Goal: Transaction & Acquisition: Book appointment/travel/reservation

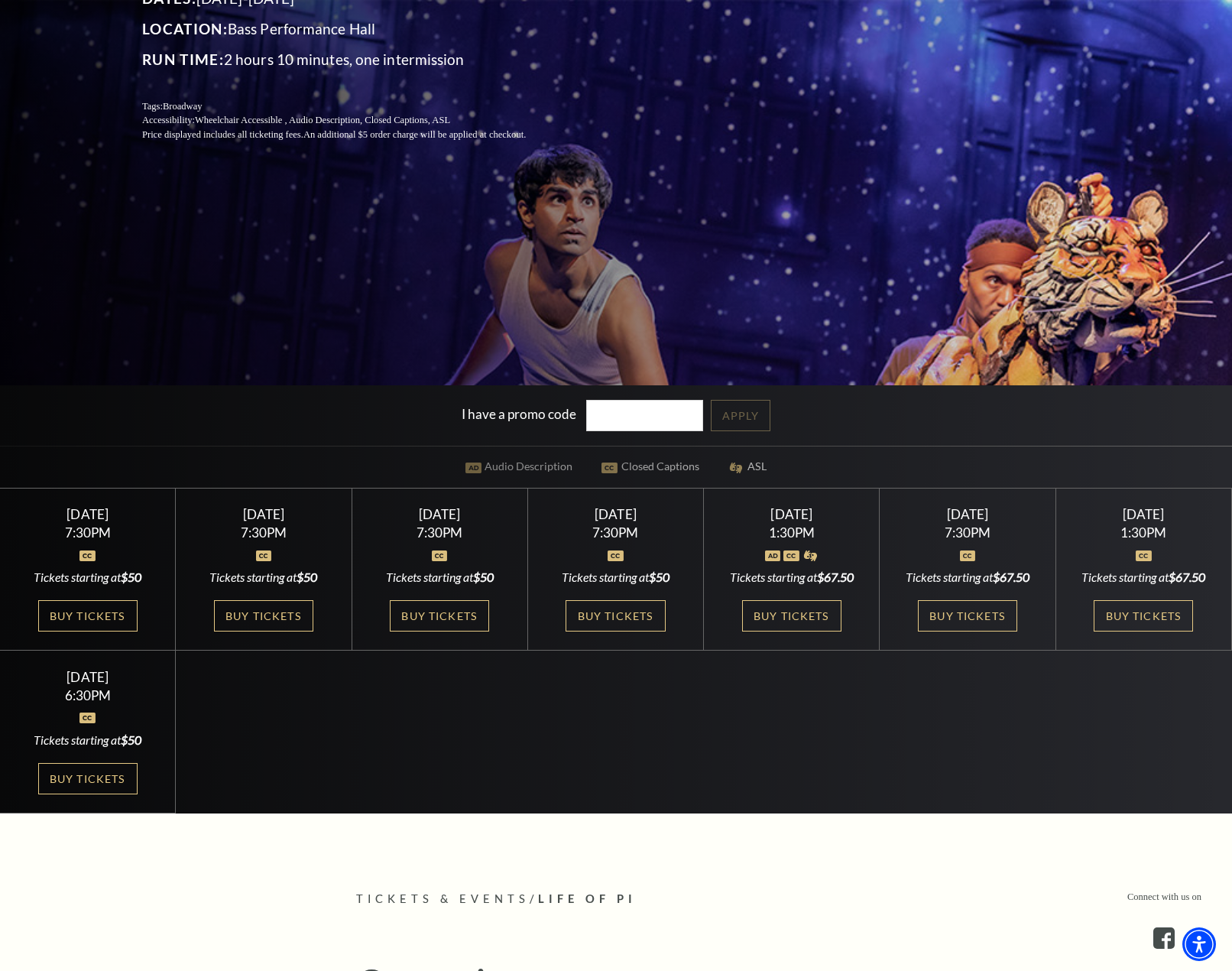
click at [709, 786] on div "Select a Performance Tuesday September 23 | 7:30PM Tickets starting at $50 Tues…" at bounding box center [616, 650] width 1232 height 326
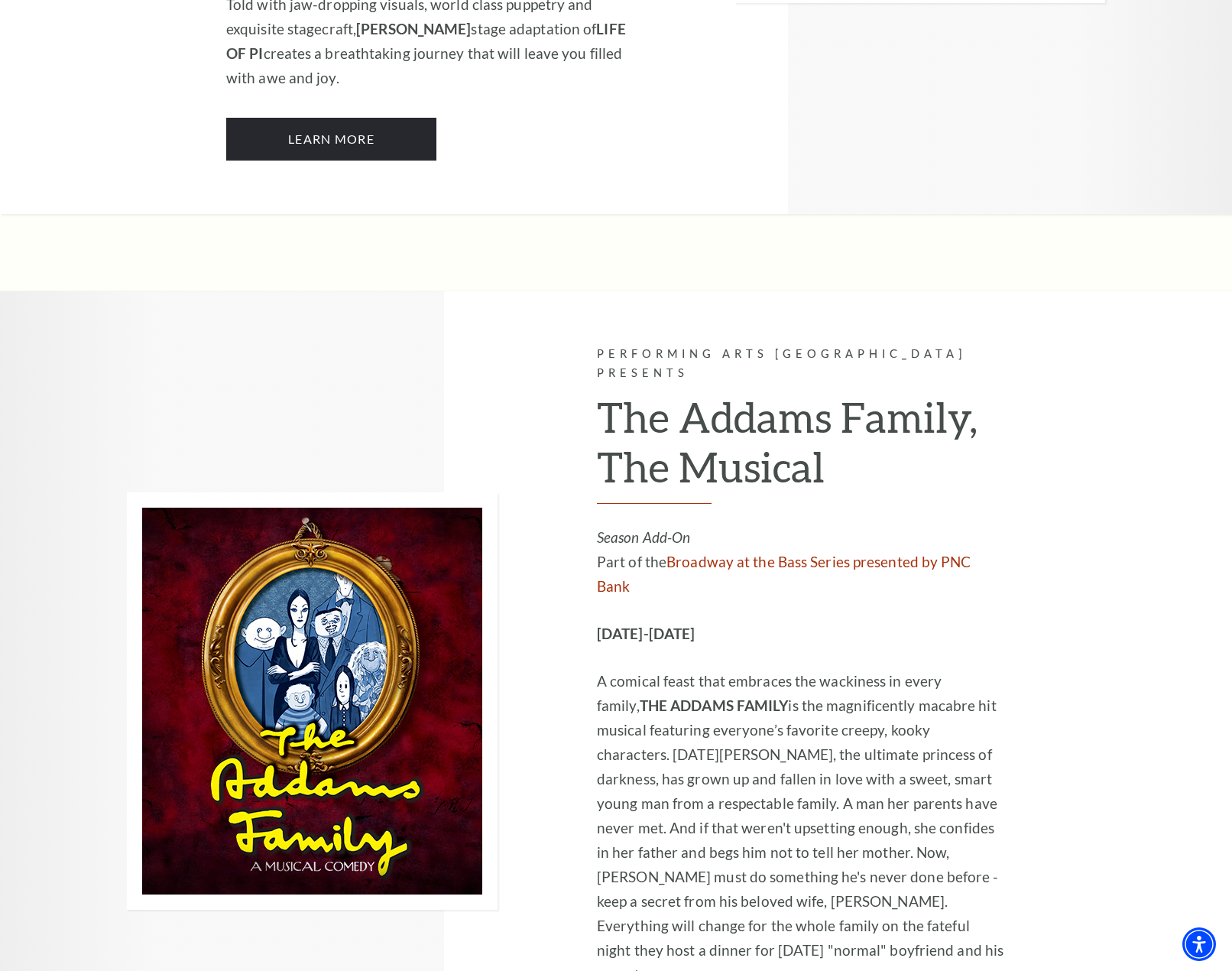
scroll to position [2585, 0]
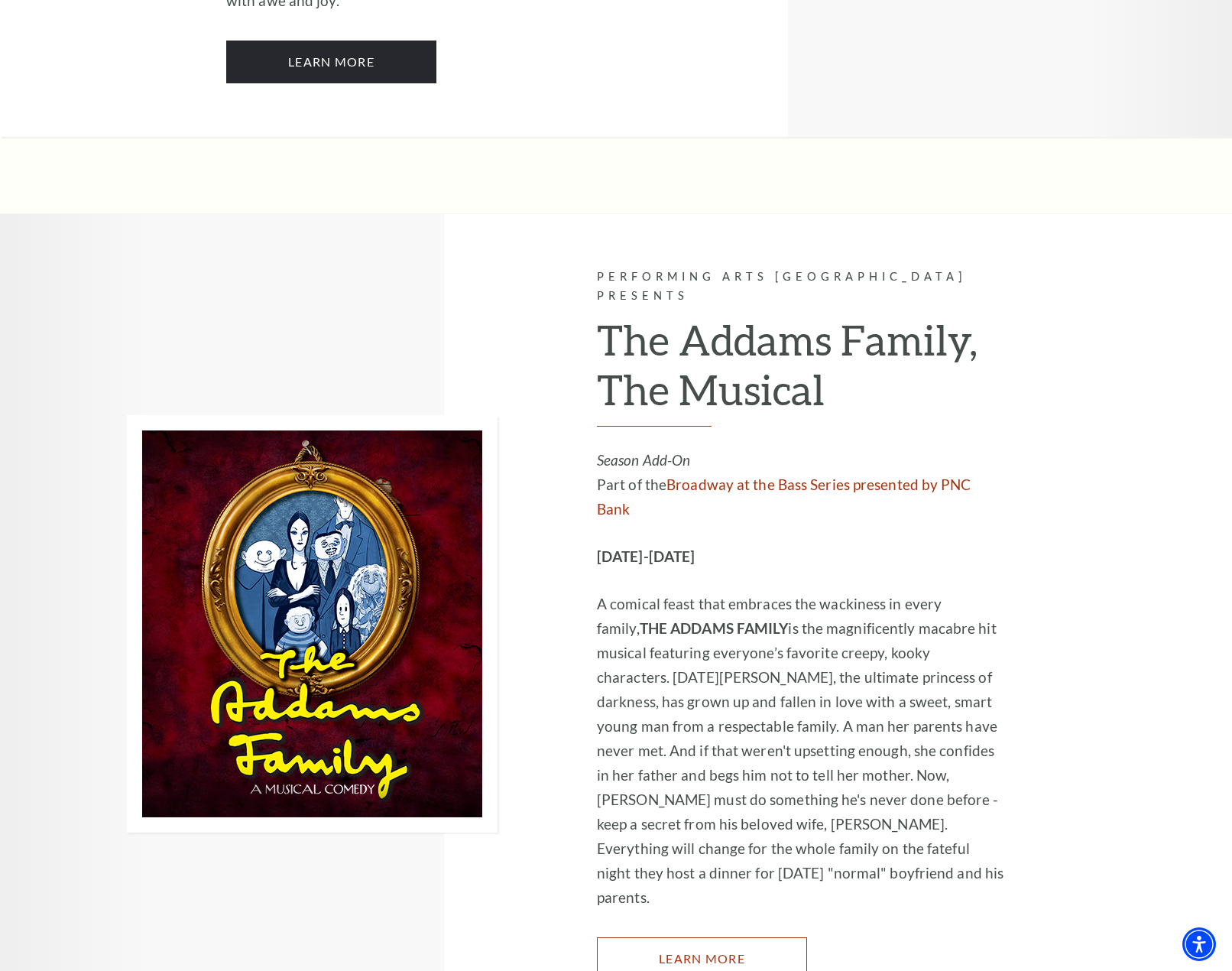
click at [623, 937] on link "Learn More" at bounding box center [702, 958] width 210 height 43
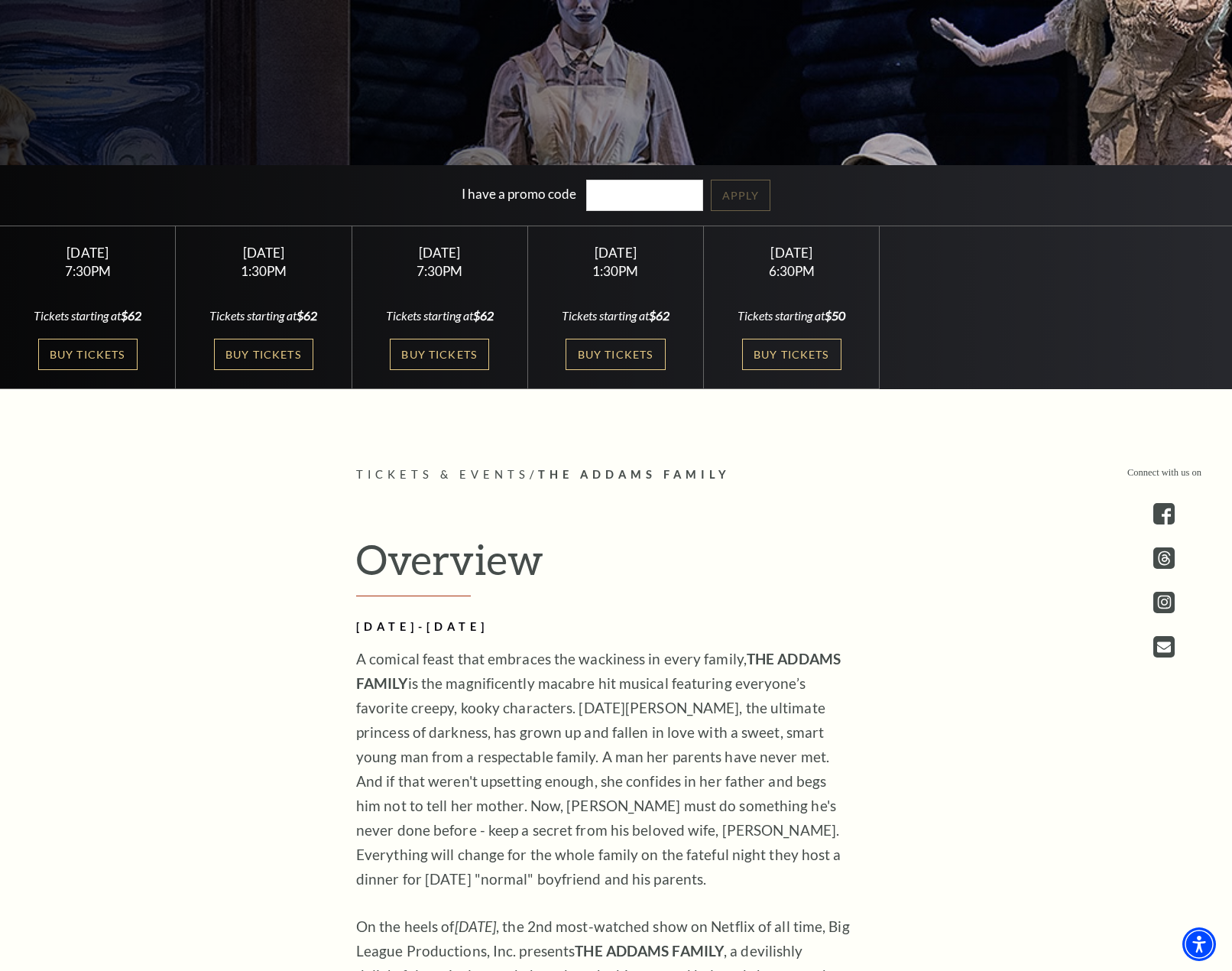
scroll to position [390, 0]
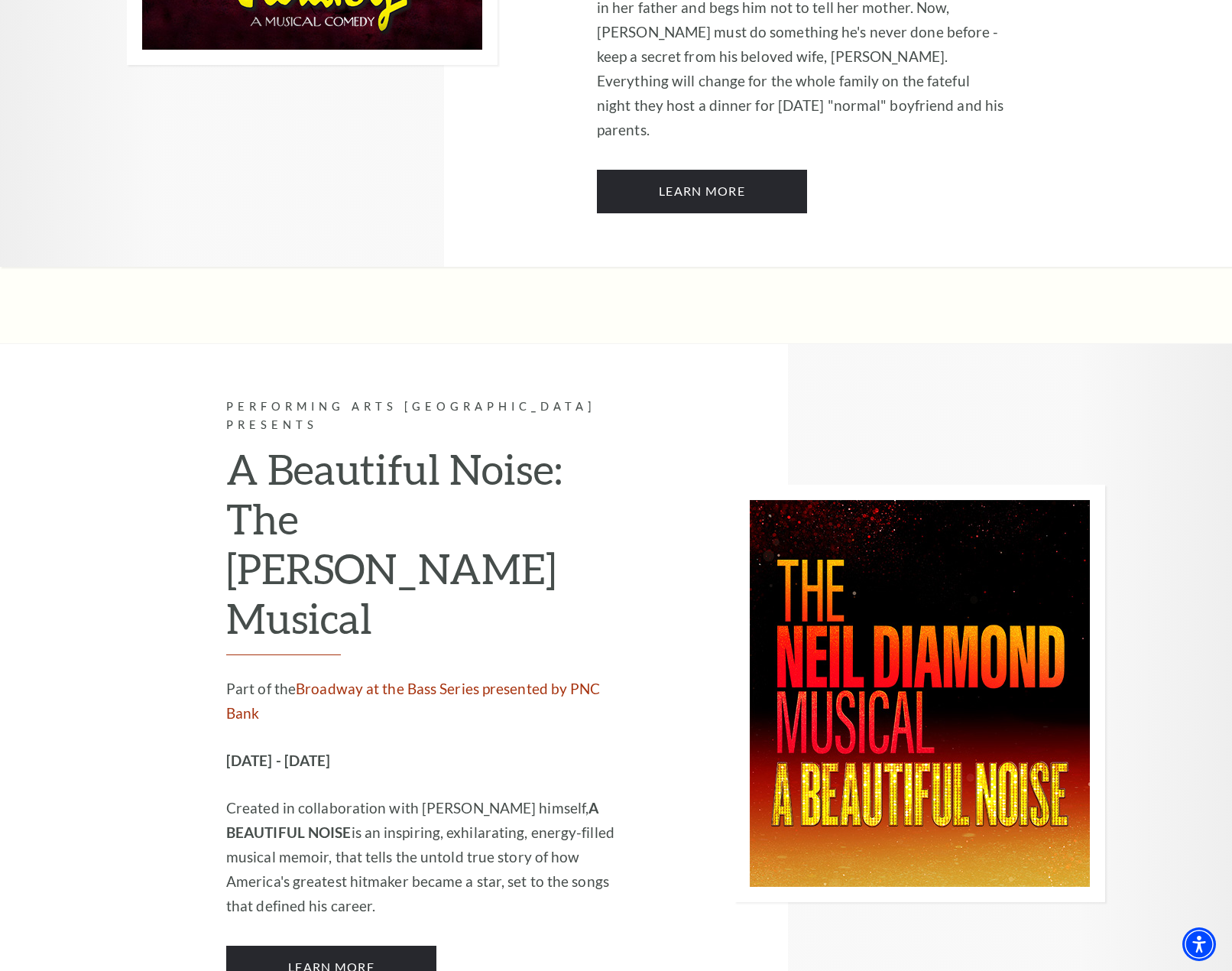
scroll to position [3350, 0]
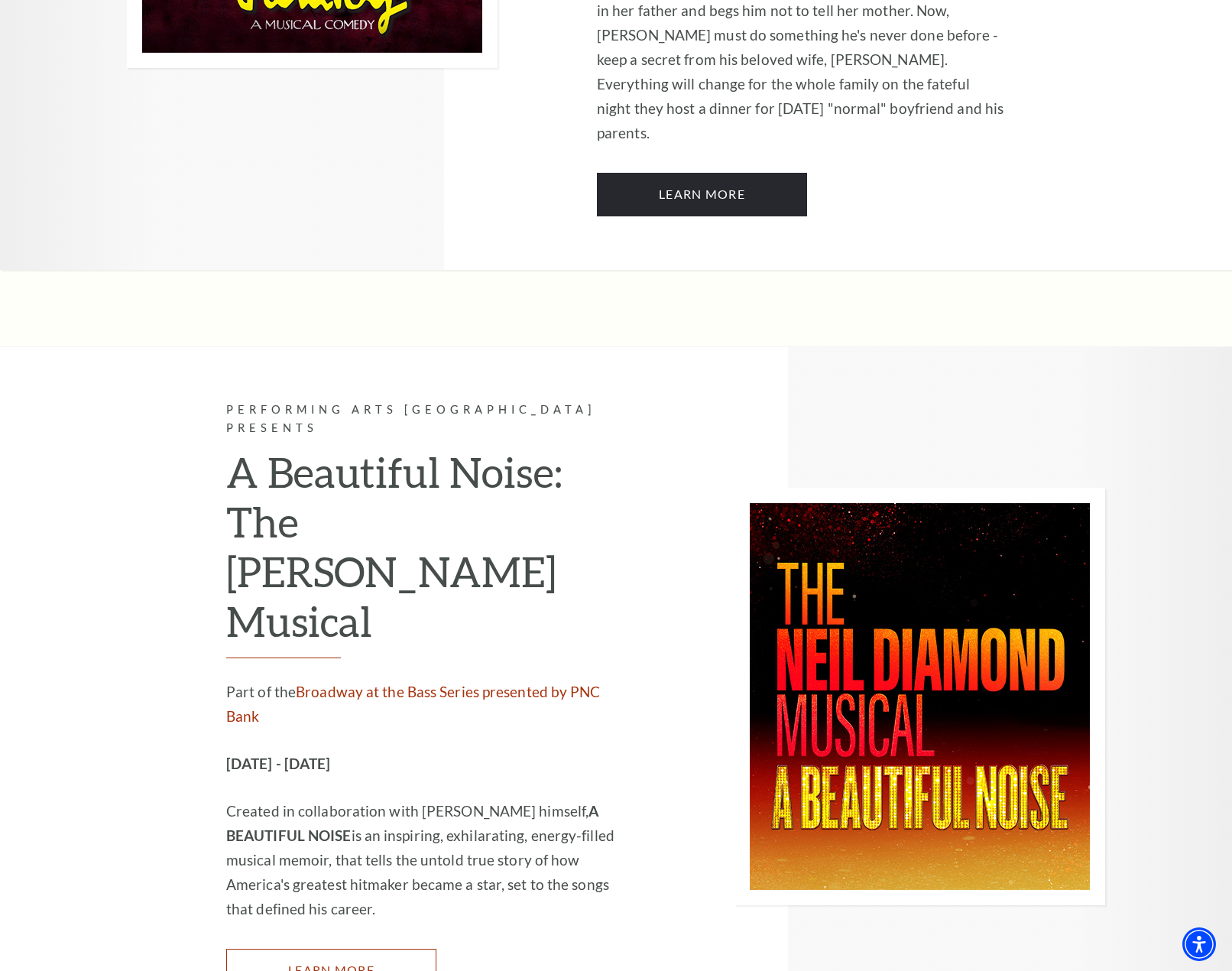
click at [334, 949] on link "Learn More" at bounding box center [332, 970] width 210 height 43
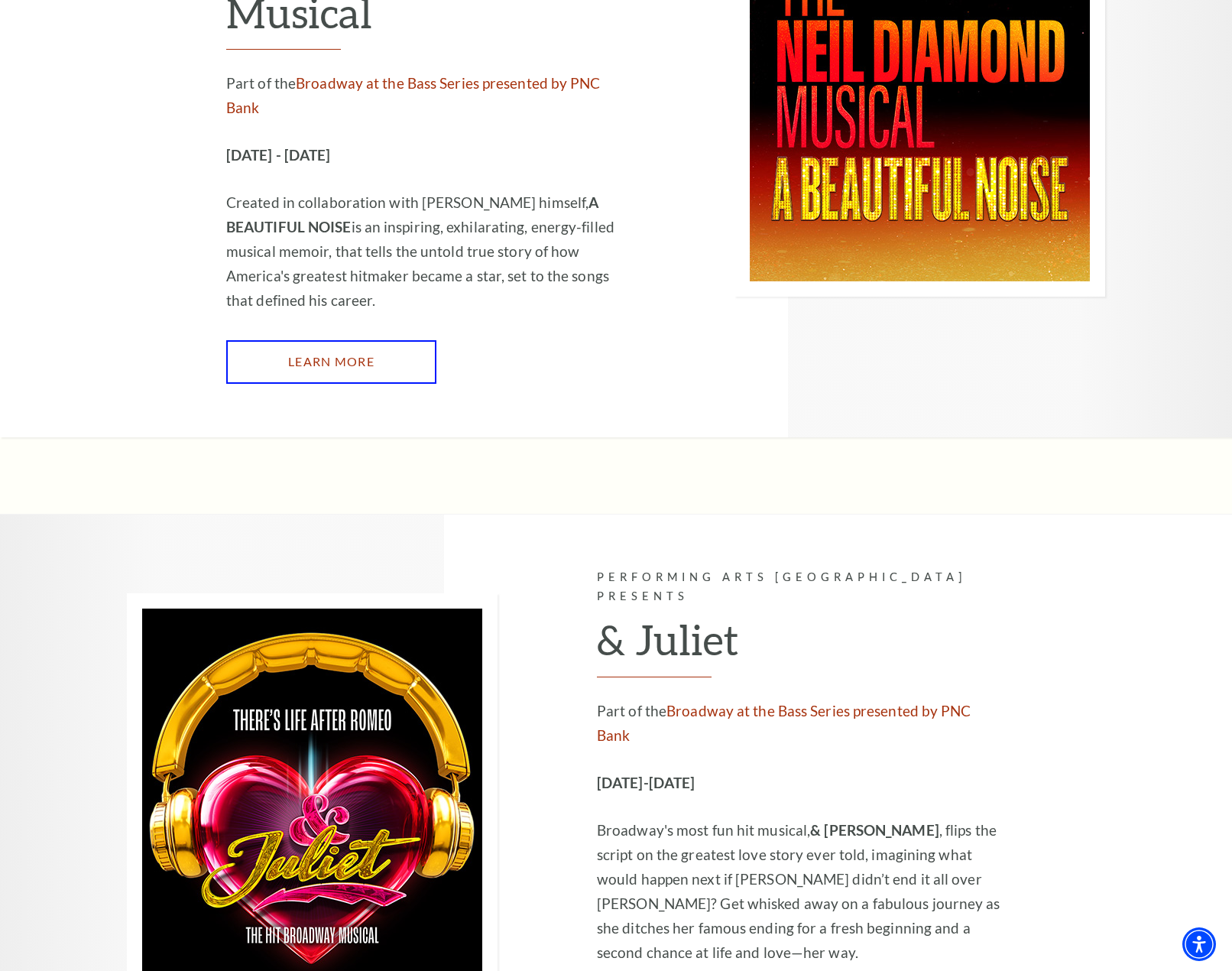
scroll to position [4038, 0]
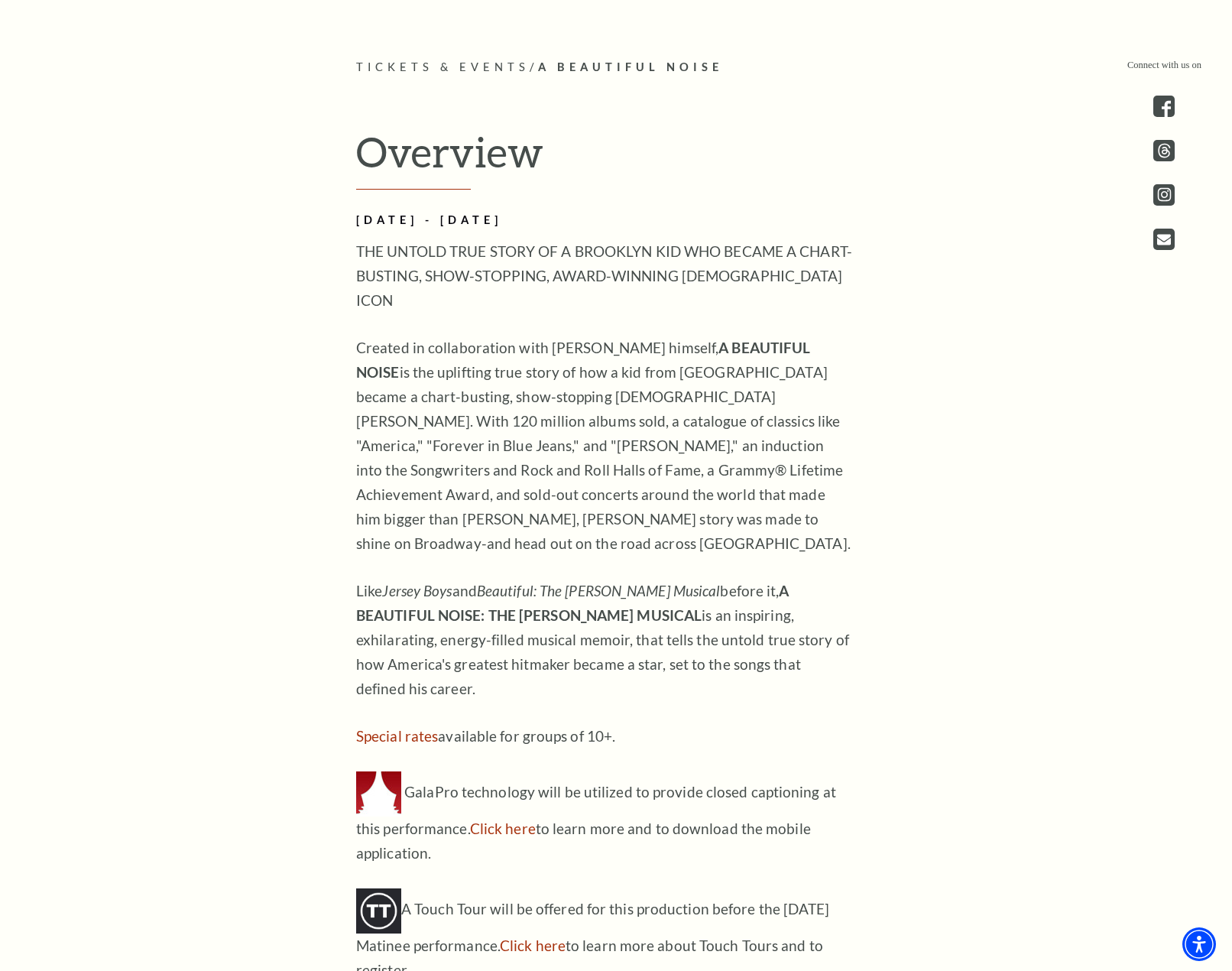
scroll to position [1376, 0]
